Goal: Task Accomplishment & Management: Manage account settings

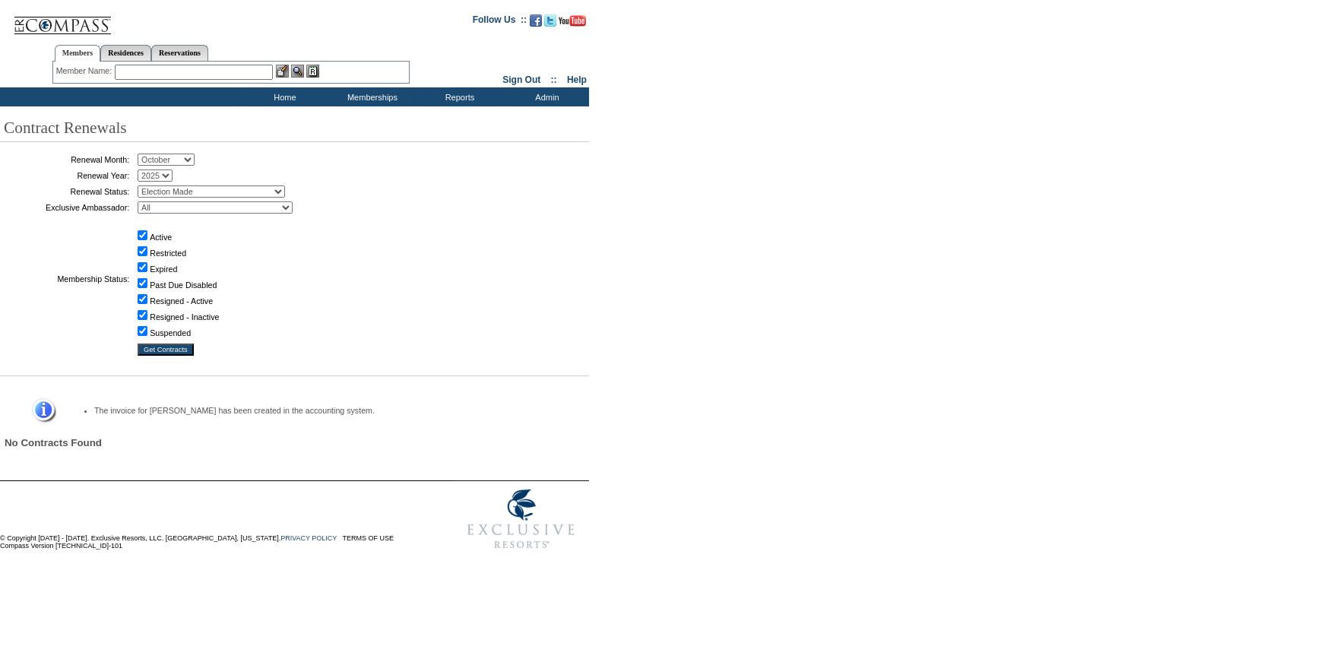
click at [189, 76] on input "text" at bounding box center [194, 72] width 158 height 15
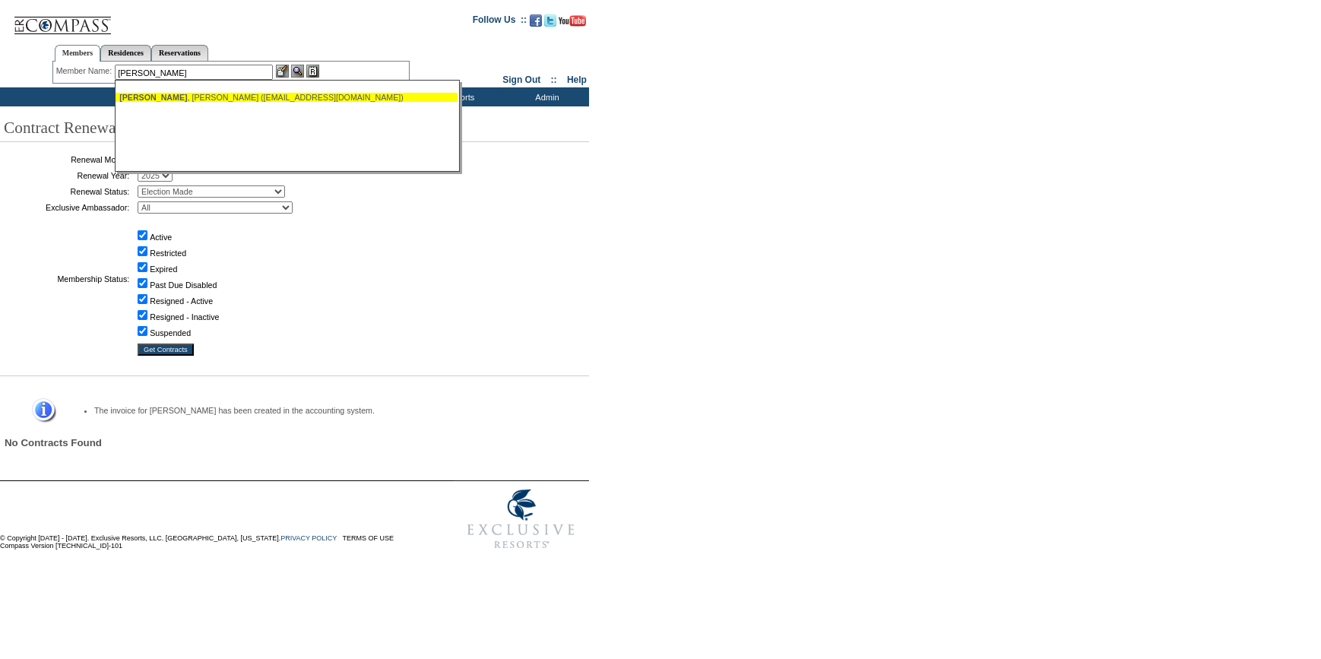
click at [191, 97] on div "Tadros , Wahid (wtadros@cecmain.com)" at bounding box center [286, 97] width 334 height 9
type input "Tadros, Wahid (wtadros@cecmain.com)"
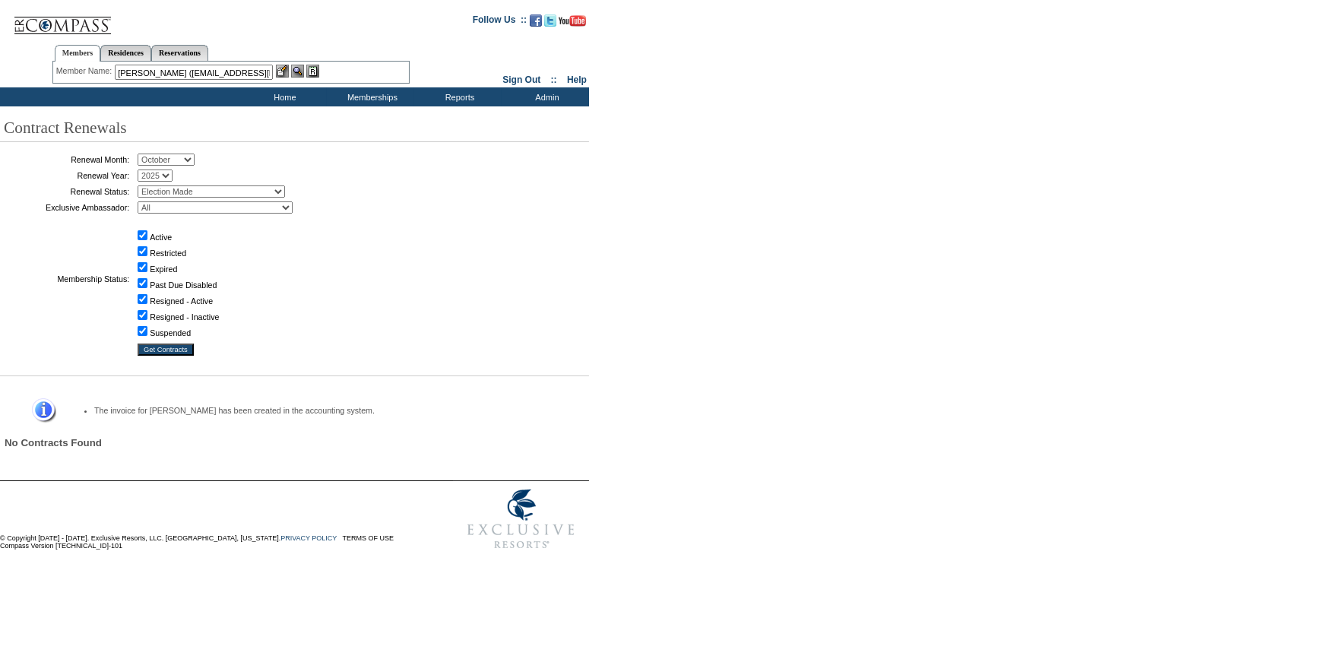
click at [285, 68] on img at bounding box center [282, 71] width 13 height 13
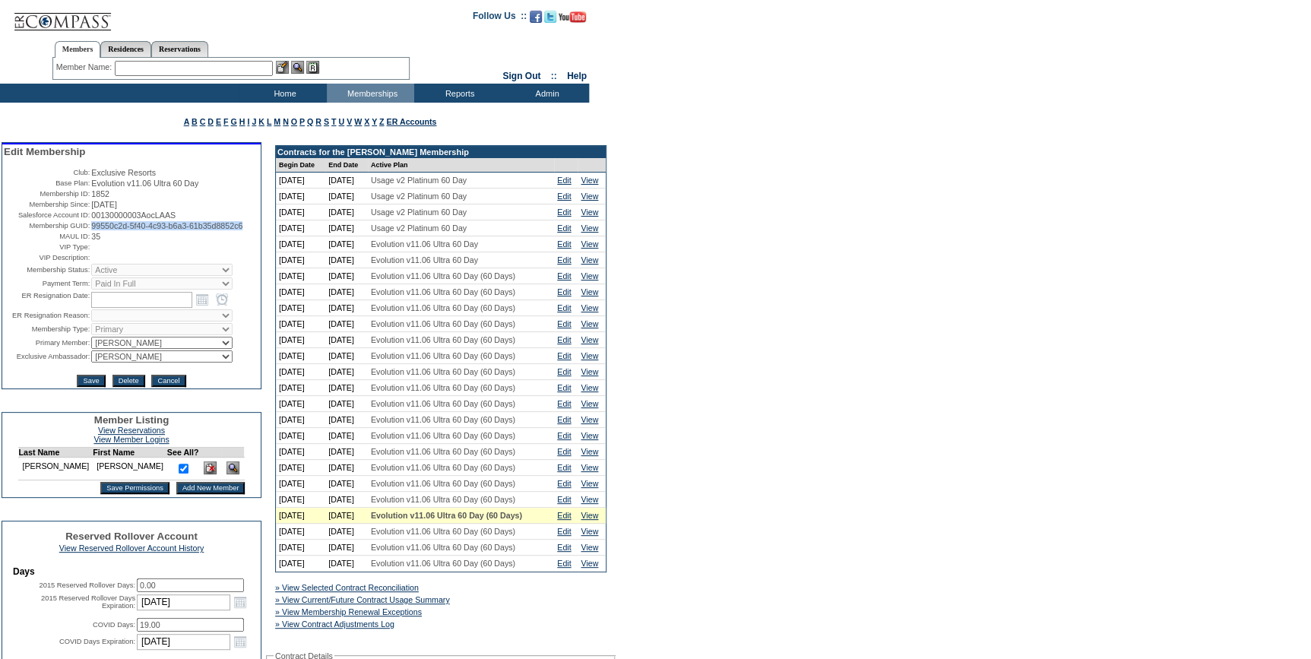
drag, startPoint x: 150, startPoint y: 240, endPoint x: 87, endPoint y: 231, distance: 64.5
click at [91, 230] on td "99550c2d-5f40-4c93-b6a3-61b35d8852c6" at bounding box center [175, 225] width 168 height 9
copy span "99550c2d-5f40-4c93-b6a3-61b35d8852c6"
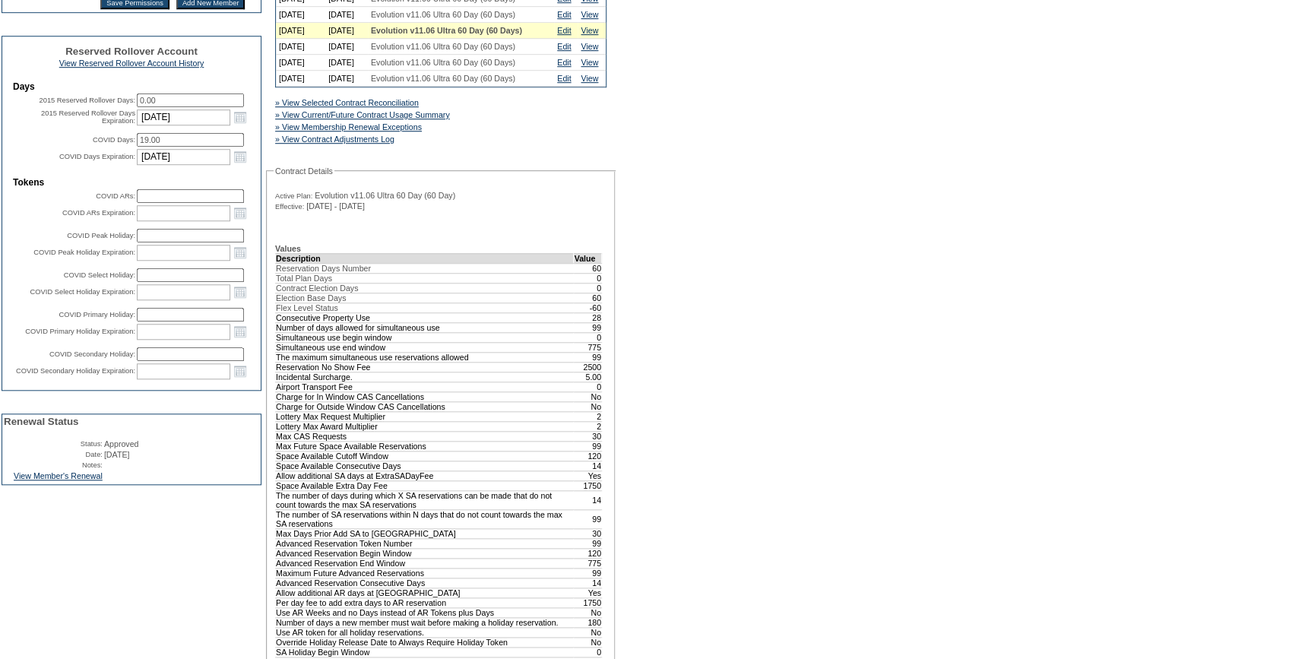
scroll to position [552, 0]
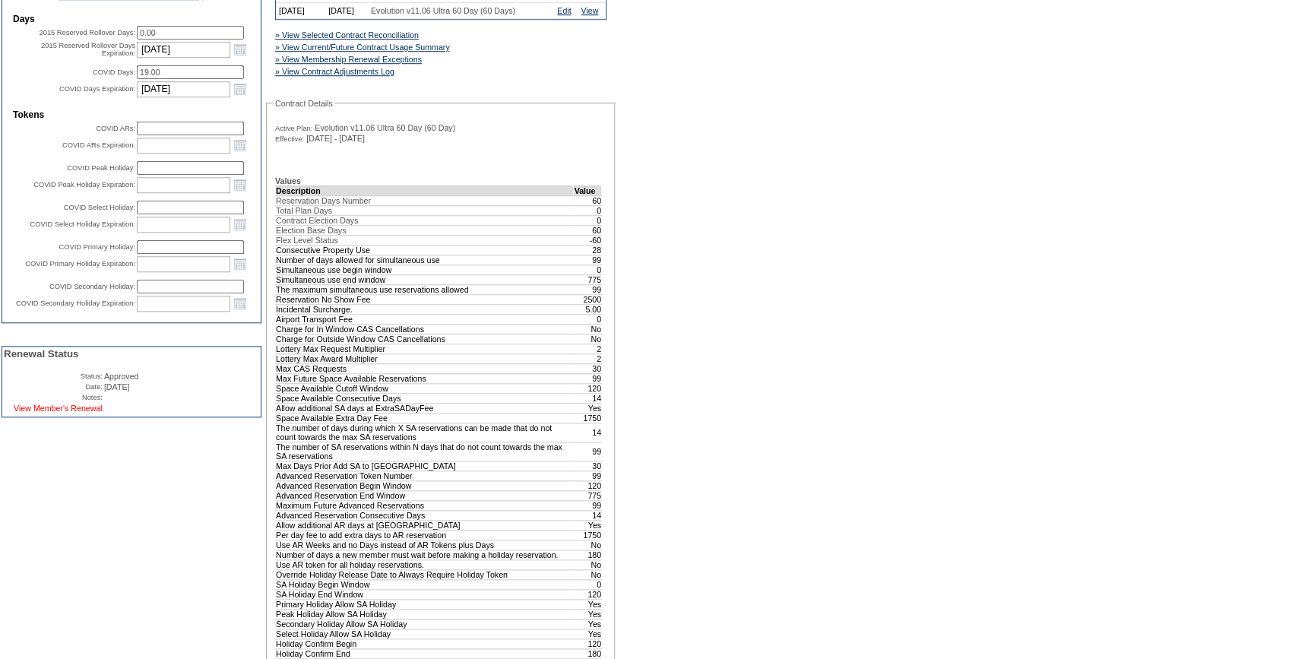
click at [61, 413] on link "View Member's Renewal" at bounding box center [58, 407] width 89 height 9
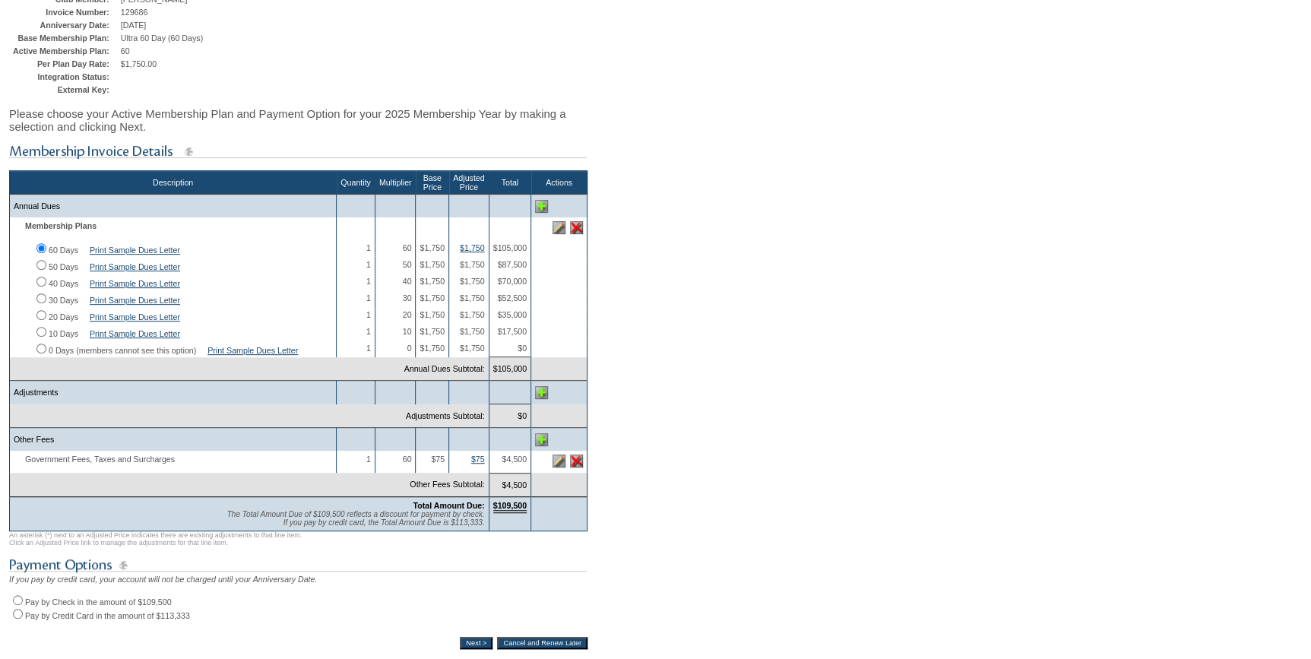
scroll to position [276, 0]
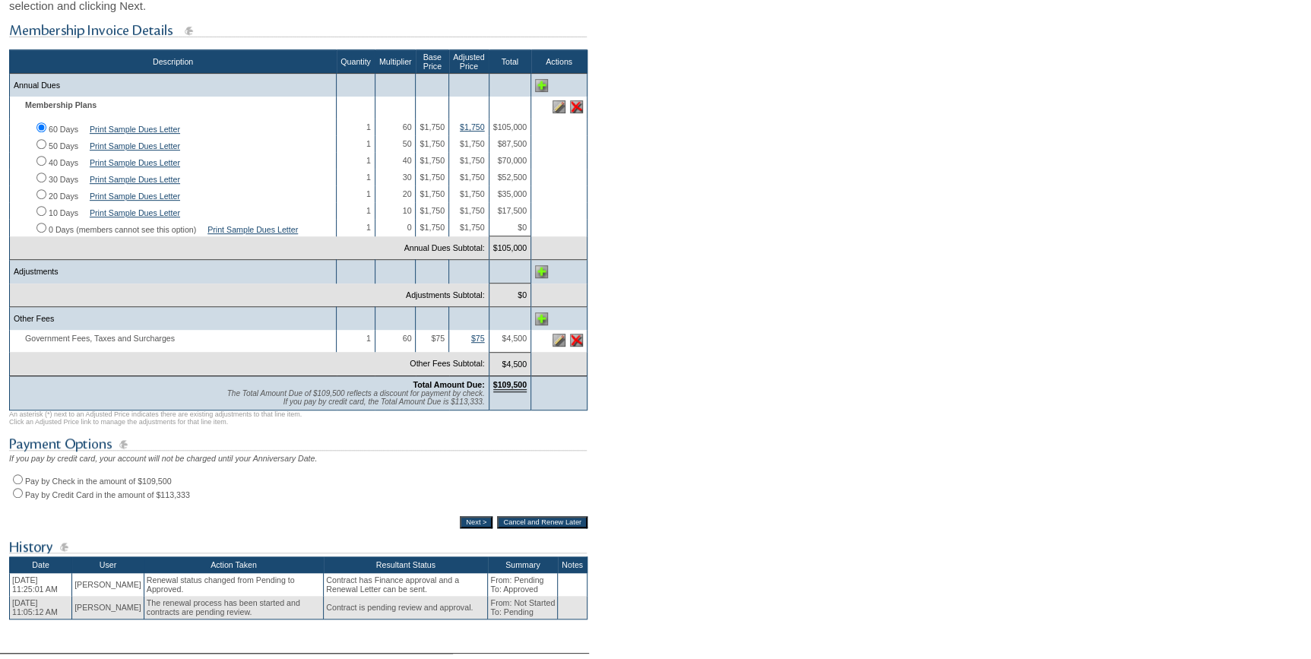
click at [17, 498] on input "Pay by Credit Card in the amount of $113,333" at bounding box center [18, 493] width 10 height 10
radio input "true"
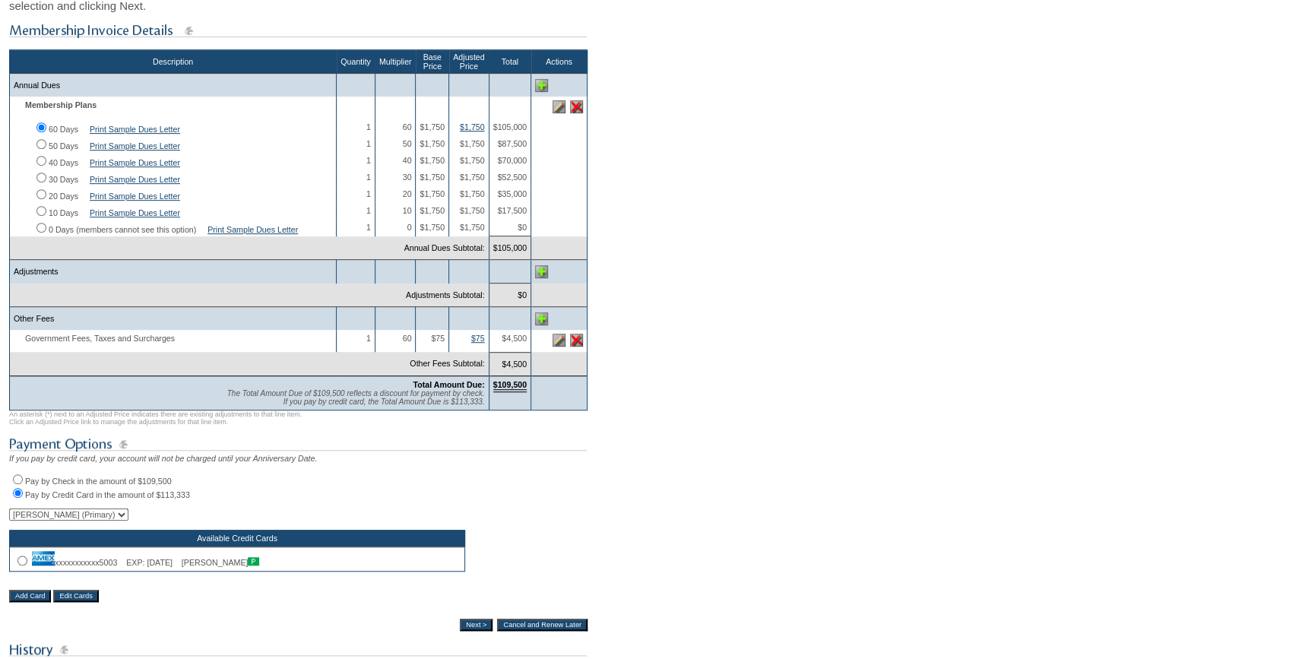
click at [22, 565] on input "radio" at bounding box center [22, 560] width 10 height 10
radio input "true"
click at [467, 631] on input "Next >" at bounding box center [476, 625] width 33 height 12
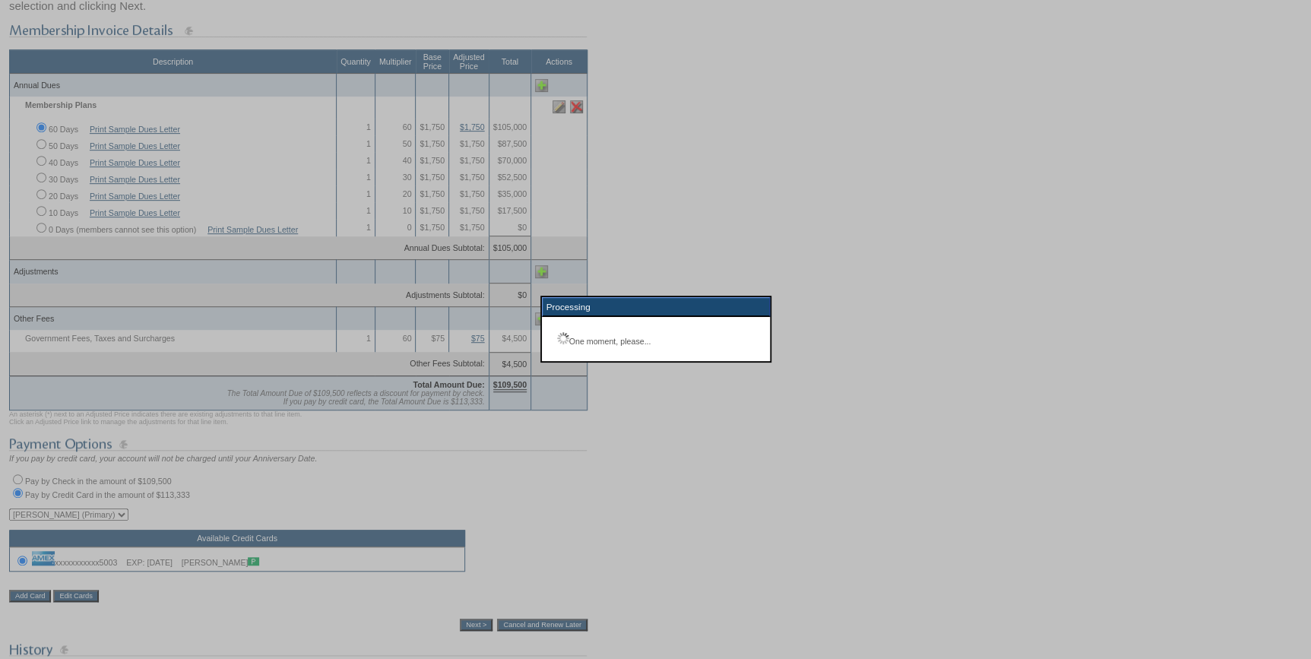
scroll to position [112, 0]
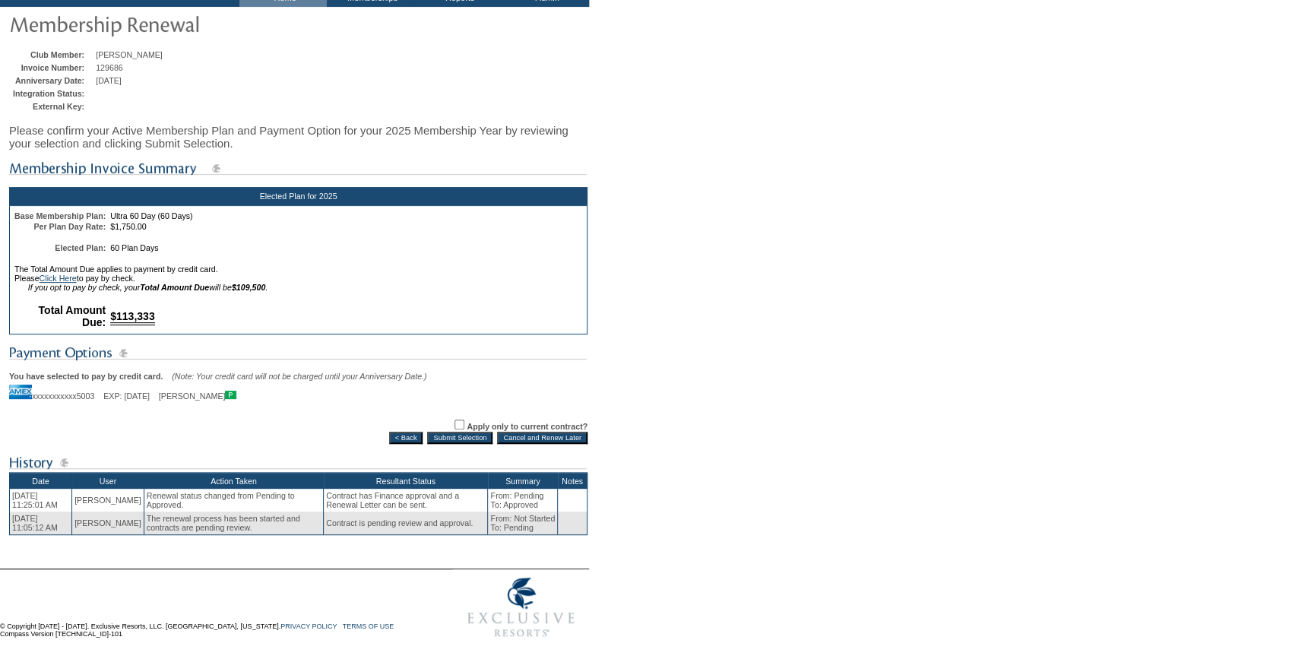
click at [456, 437] on input "Submit Selection" at bounding box center [459, 438] width 65 height 12
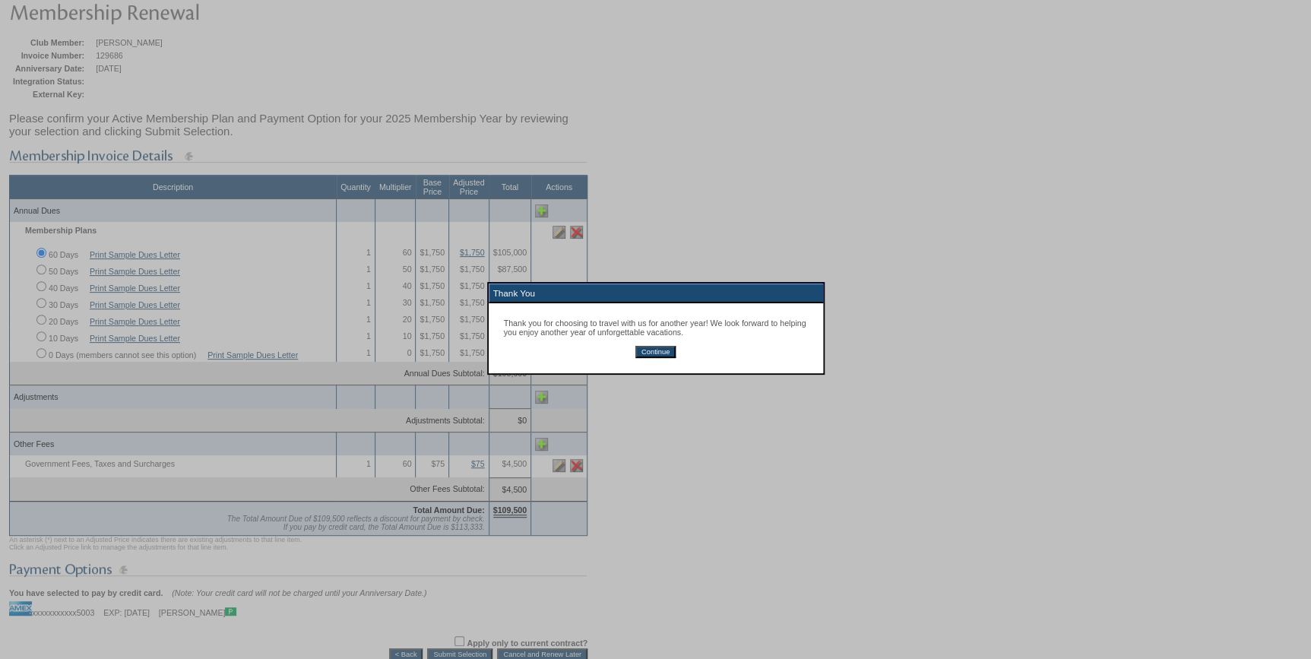
click at [656, 351] on input "Continue" at bounding box center [655, 352] width 40 height 12
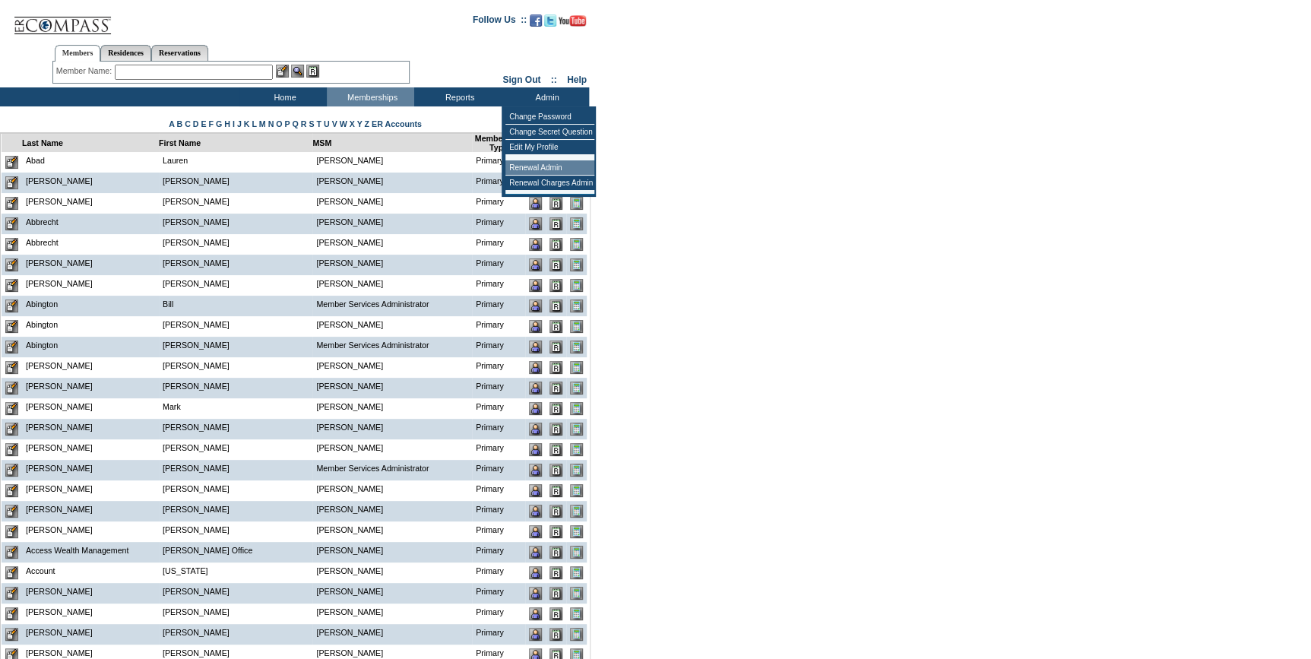
drag, startPoint x: 539, startPoint y: 167, endPoint x: 62, endPoint y: 192, distance: 477.8
click at [537, 168] on td "Renewal Admin" at bounding box center [549, 167] width 89 height 15
